Goal: Transaction & Acquisition: Purchase product/service

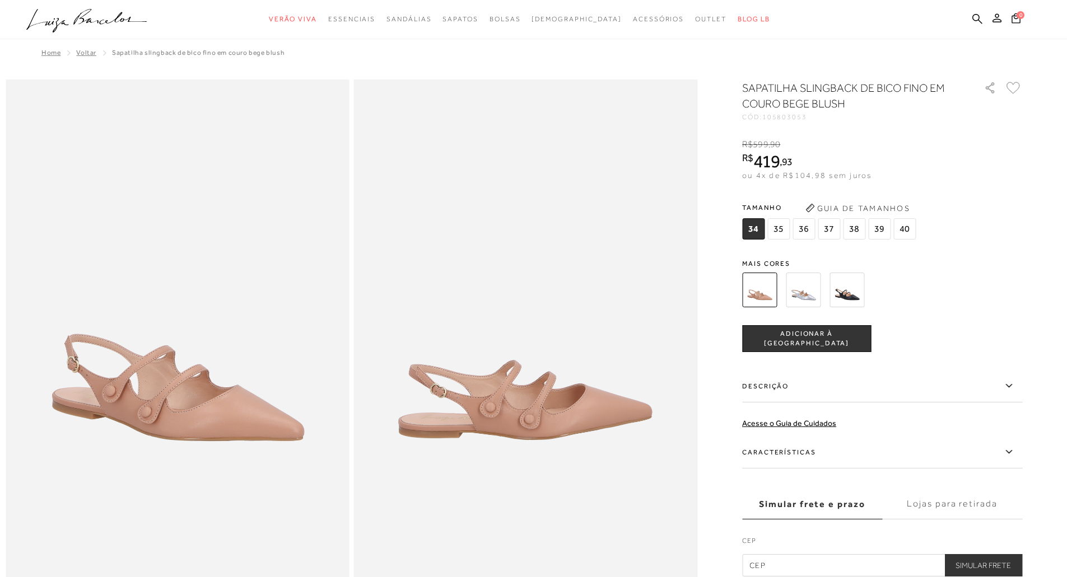
click at [854, 295] on img at bounding box center [846, 290] width 35 height 35
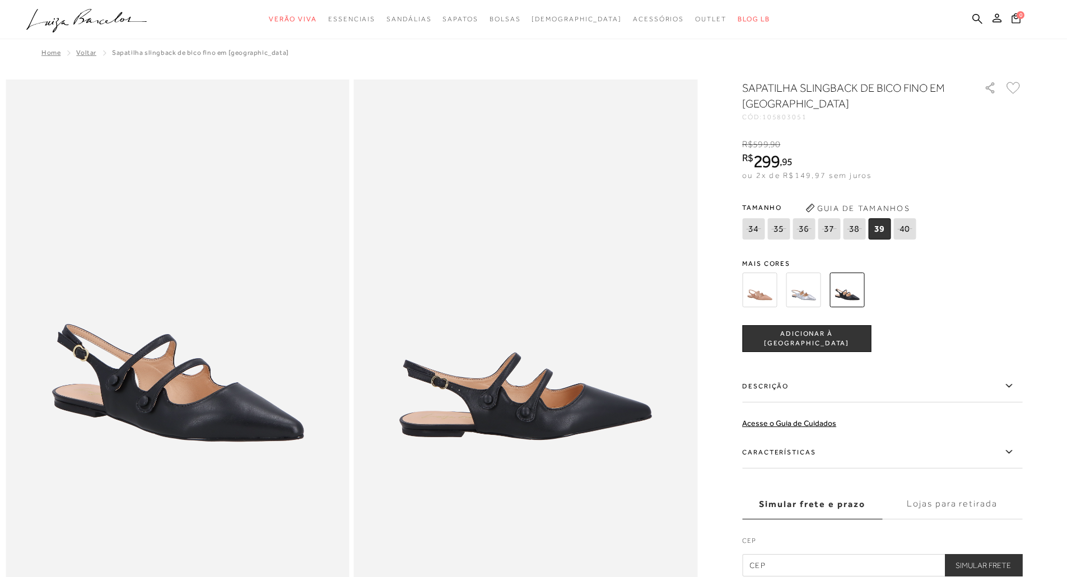
click at [809, 294] on img at bounding box center [803, 290] width 35 height 35
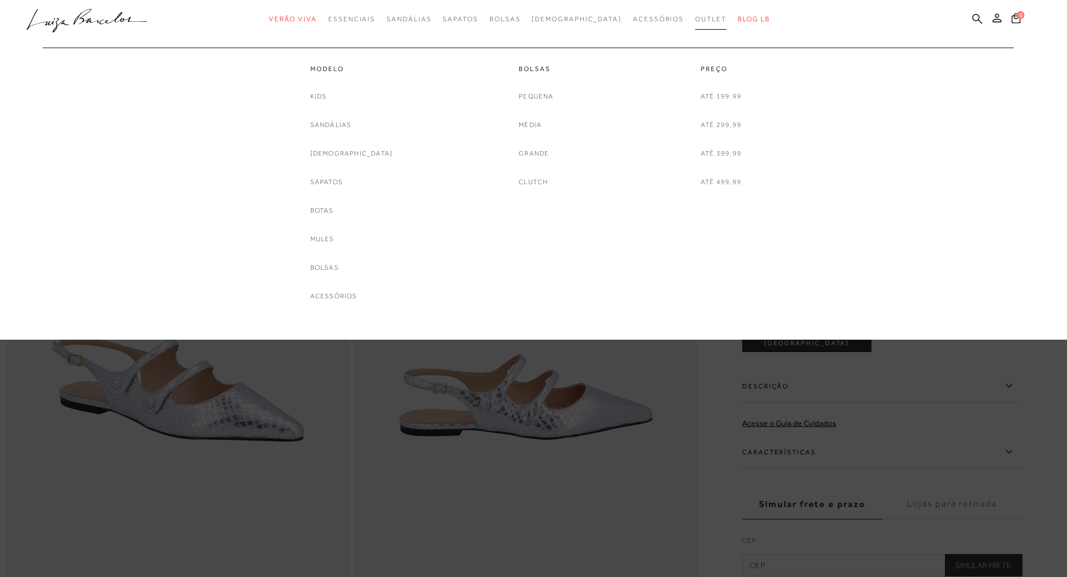
click at [695, 20] on span "Outlet" at bounding box center [710, 19] width 31 height 8
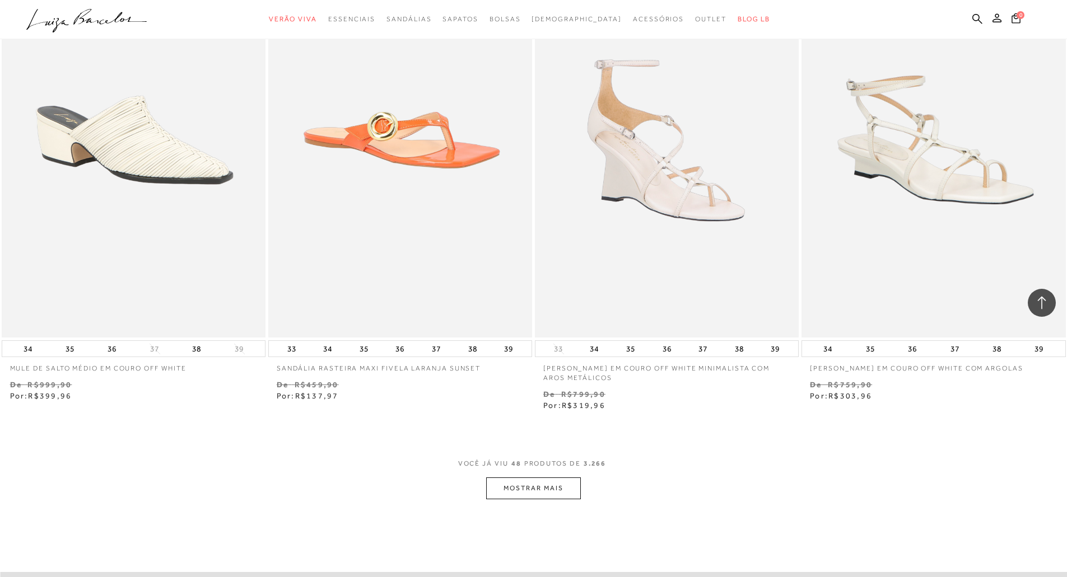
scroll to position [5488, 0]
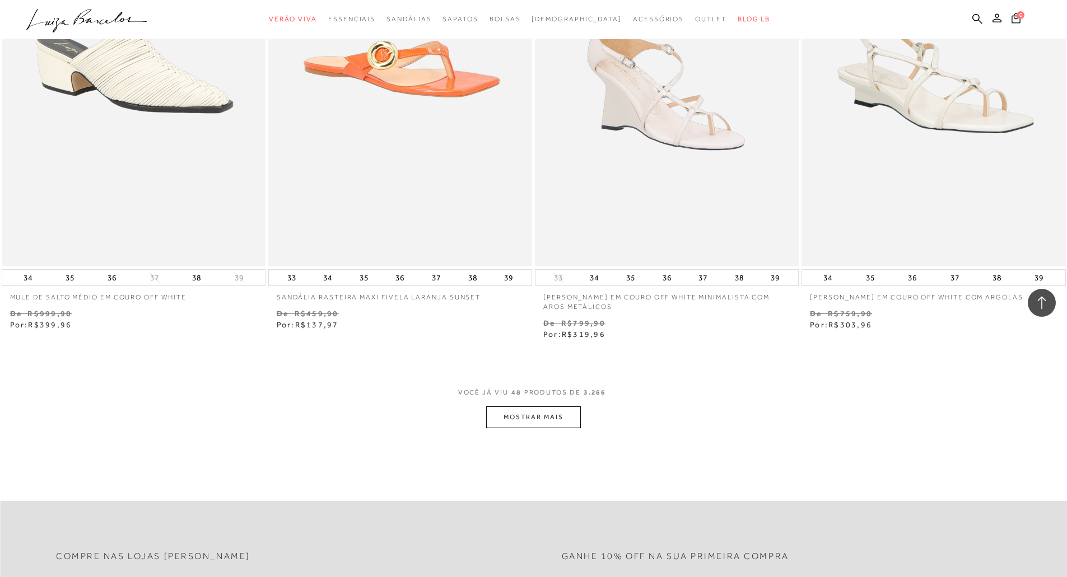
click at [557, 418] on button "MOSTRAR MAIS" at bounding box center [533, 418] width 94 height 22
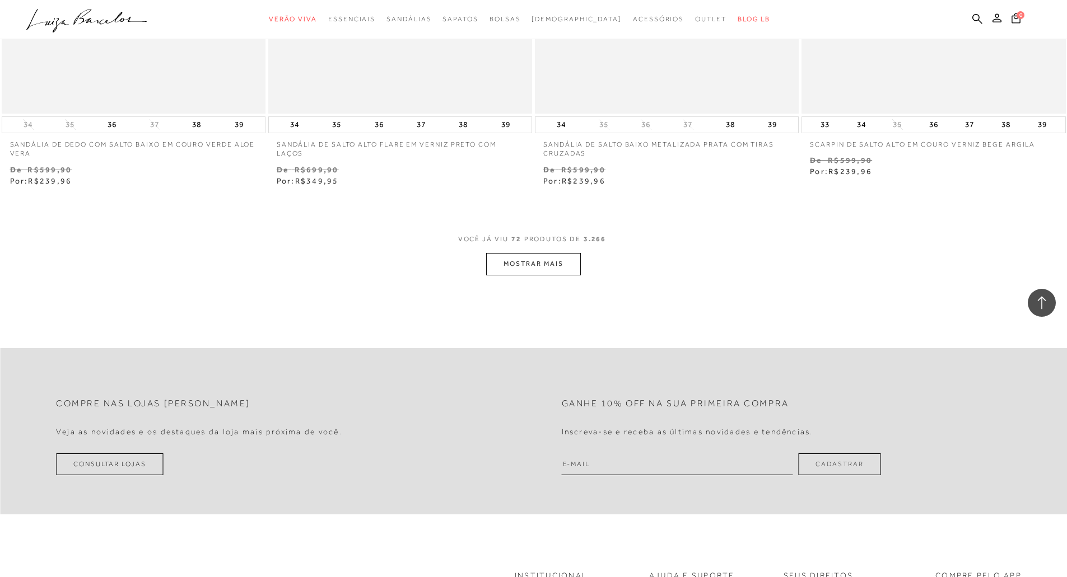
scroll to position [8512, 0]
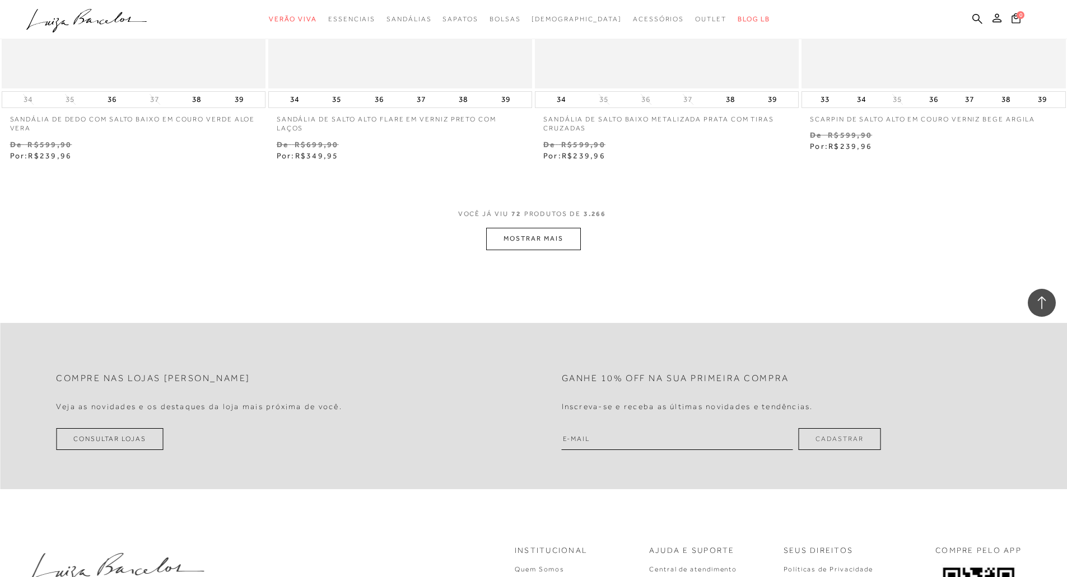
click at [552, 245] on button "MOSTRAR MAIS" at bounding box center [533, 239] width 94 height 22
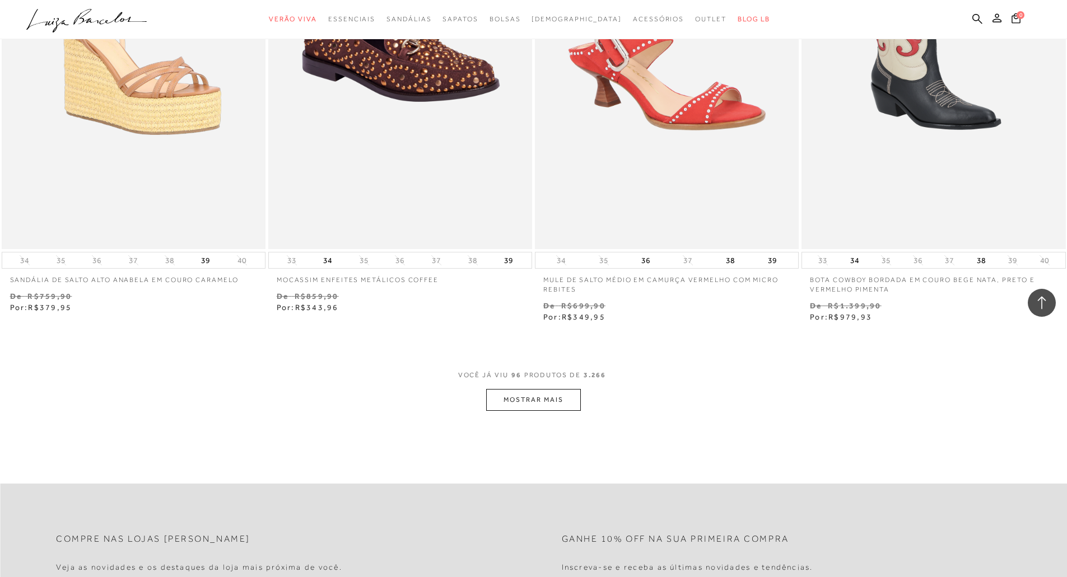
scroll to position [11256, 0]
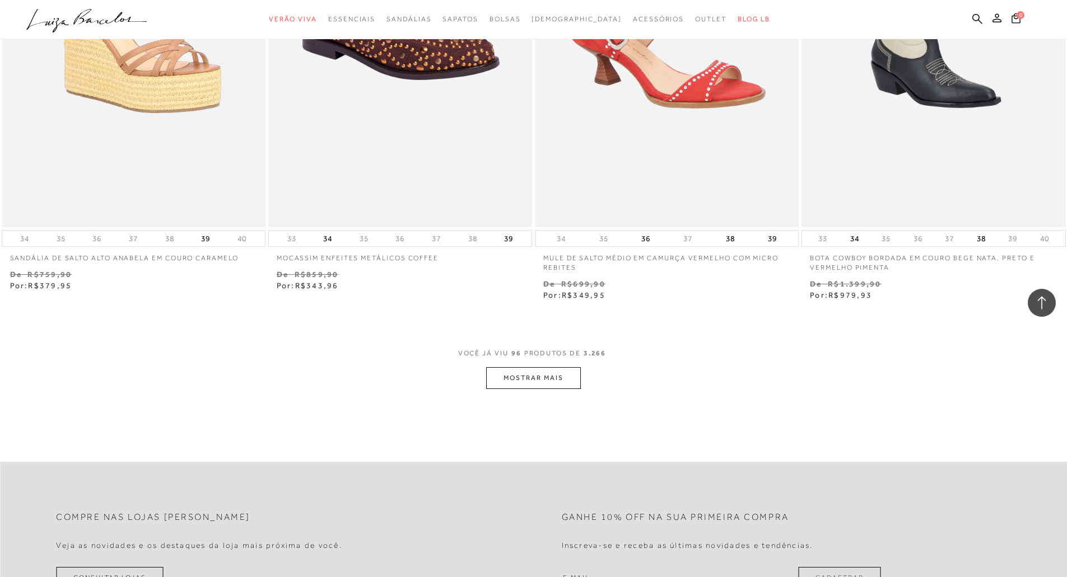
click at [523, 380] on button "MOSTRAR MAIS" at bounding box center [533, 378] width 94 height 22
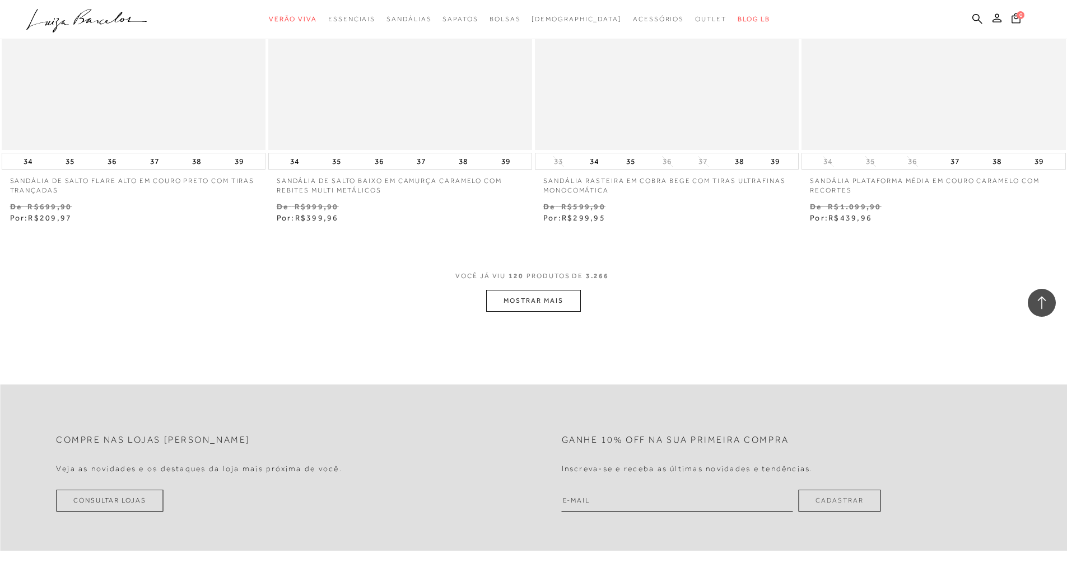
scroll to position [14280, 0]
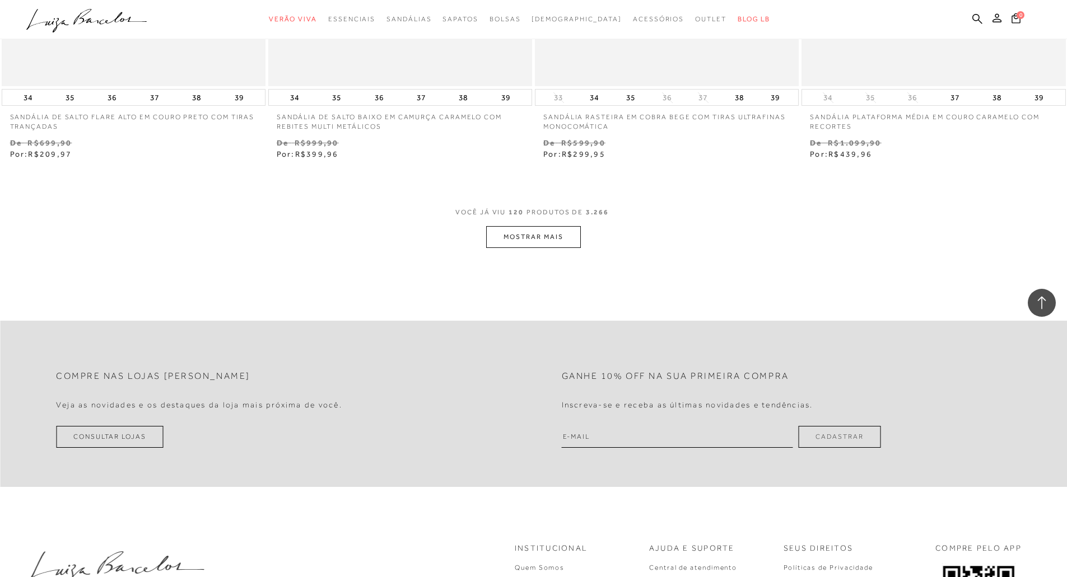
click at [533, 242] on button "MOSTRAR MAIS" at bounding box center [533, 237] width 94 height 22
